Goal: Information Seeking & Learning: Learn about a topic

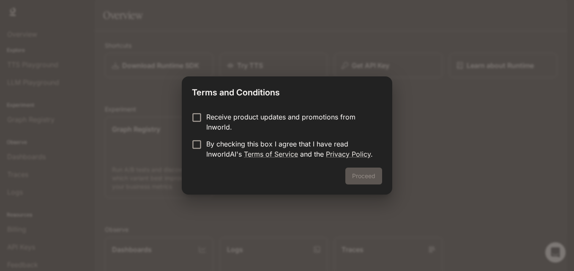
click at [236, 123] on p "Receive product updates and promotions from Inworld." at bounding box center [290, 122] width 169 height 20
click at [214, 147] on p "By checking this box I agree that I have read InworldAI's Terms of Service and …" at bounding box center [290, 149] width 169 height 20
click at [362, 178] on button "Proceed" at bounding box center [363, 176] width 37 height 17
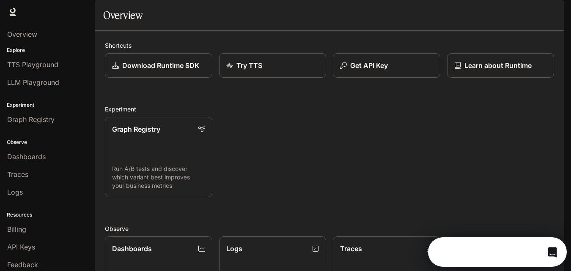
drag, startPoint x: 229, startPoint y: 151, endPoint x: 219, endPoint y: 143, distance: 12.3
click at [219, 143] on div "Graph Registry Run A/B tests and discover which variant best improves your busi…" at bounding box center [326, 153] width 456 height 87
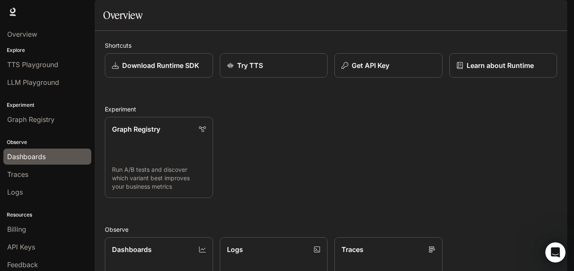
click at [33, 162] on link "Dashboards" at bounding box center [47, 157] width 88 height 16
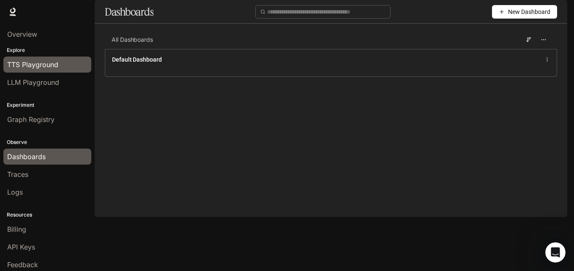
click at [60, 64] on div "TTS Playground" at bounding box center [47, 65] width 80 height 10
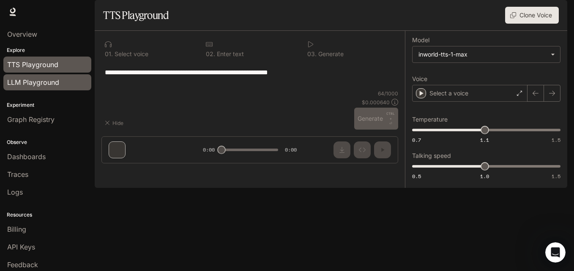
click at [58, 85] on span "LLM Playground" at bounding box center [33, 82] width 52 height 10
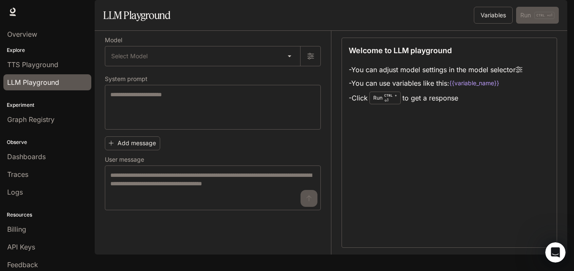
click at [47, 24] on div "Overview" at bounding box center [47, 34] width 95 height 21
click at [47, 32] on div "Overview" at bounding box center [47, 34] width 80 height 10
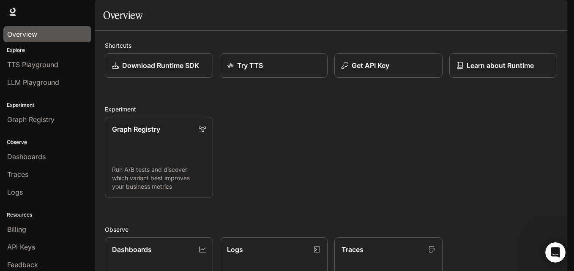
scroll to position [26, 0]
drag, startPoint x: 482, startPoint y: 56, endPoint x: 484, endPoint y: 61, distance: 5.2
click at [484, 61] on div "Shortcuts Download Runtime SDK Try TTS Get API Key Learn about Runtime Experime…" at bounding box center [331, 240] width 473 height 418
click at [556, 12] on img "button" at bounding box center [556, 12] width 12 height 12
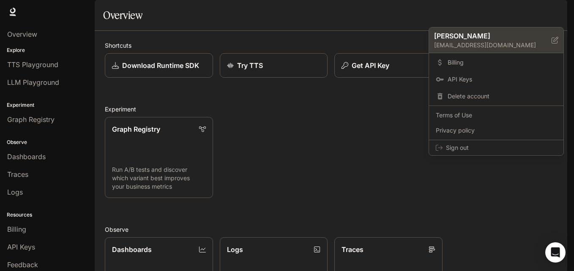
click at [527, 40] on p "[PERSON_NAME]" at bounding box center [486, 36] width 104 height 10
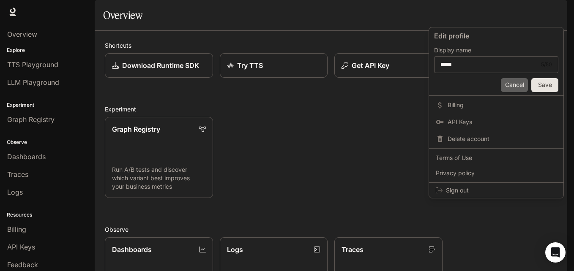
click at [512, 88] on button "Cancel" at bounding box center [514, 85] width 27 height 14
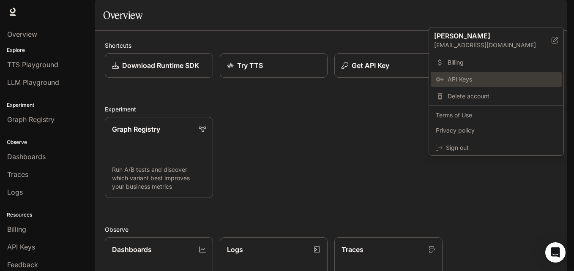
click at [525, 75] on link "API Keys" at bounding box center [496, 79] width 131 height 15
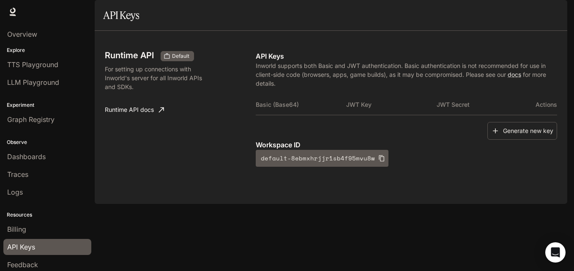
click at [529, 9] on span "Documentation" at bounding box center [517, 12] width 42 height 11
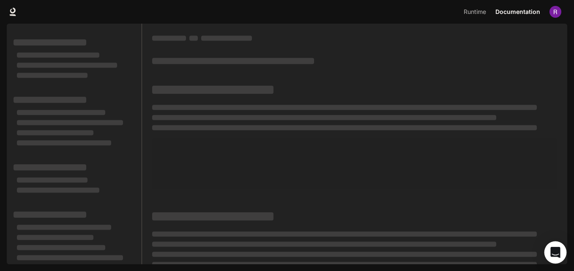
click at [552, 253] on icon "Open Intercom Messenger" at bounding box center [555, 252] width 11 height 11
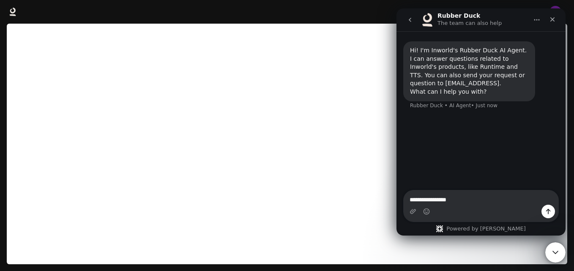
type textarea "**********"
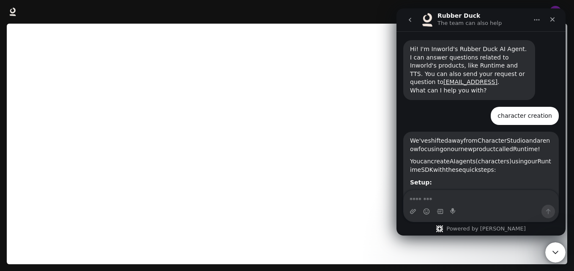
scroll to position [79, 0]
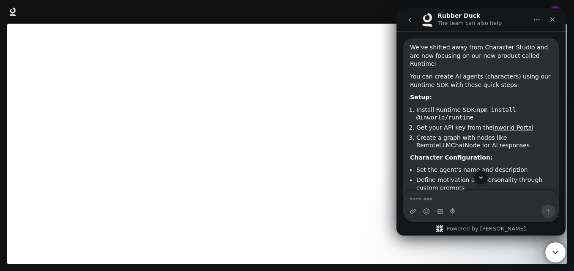
scroll to position [87, 0]
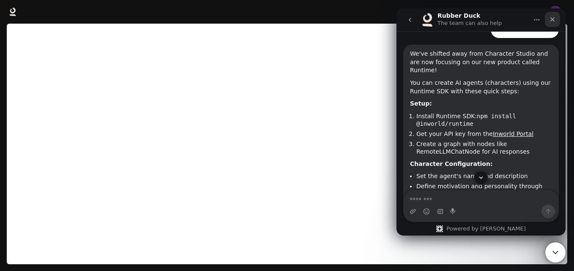
click at [557, 18] on div "Close" at bounding box center [552, 19] width 15 height 15
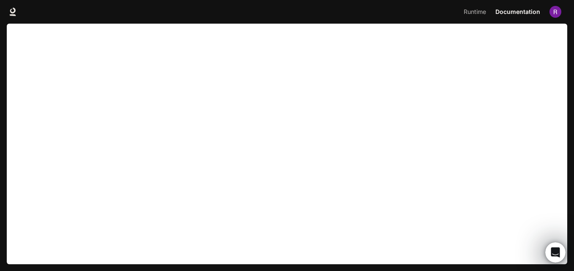
scroll to position [177, 0]
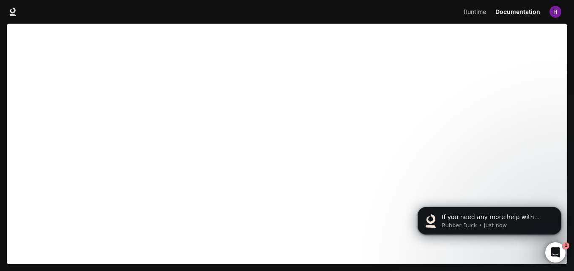
scroll to position [230, 0]
